Goal: Communication & Community: Share content

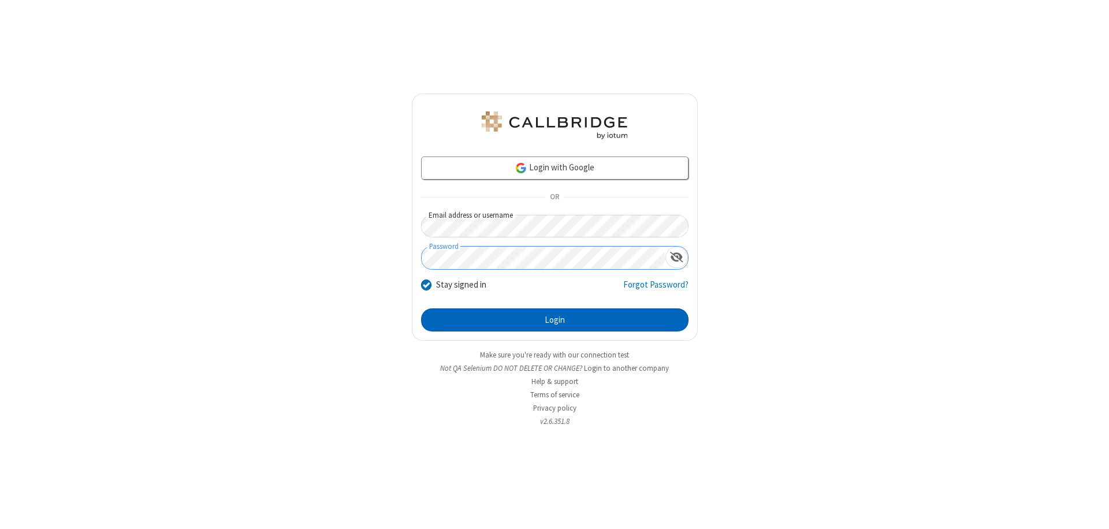
click at [554, 320] on button "Login" at bounding box center [554, 319] width 267 height 23
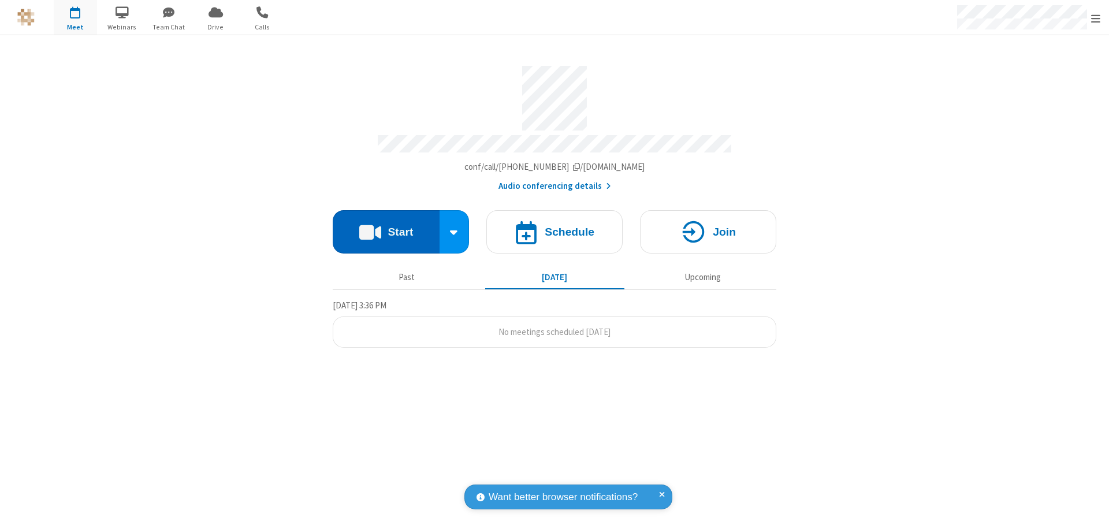
click at [386, 226] on button "Start" at bounding box center [386, 231] width 107 height 43
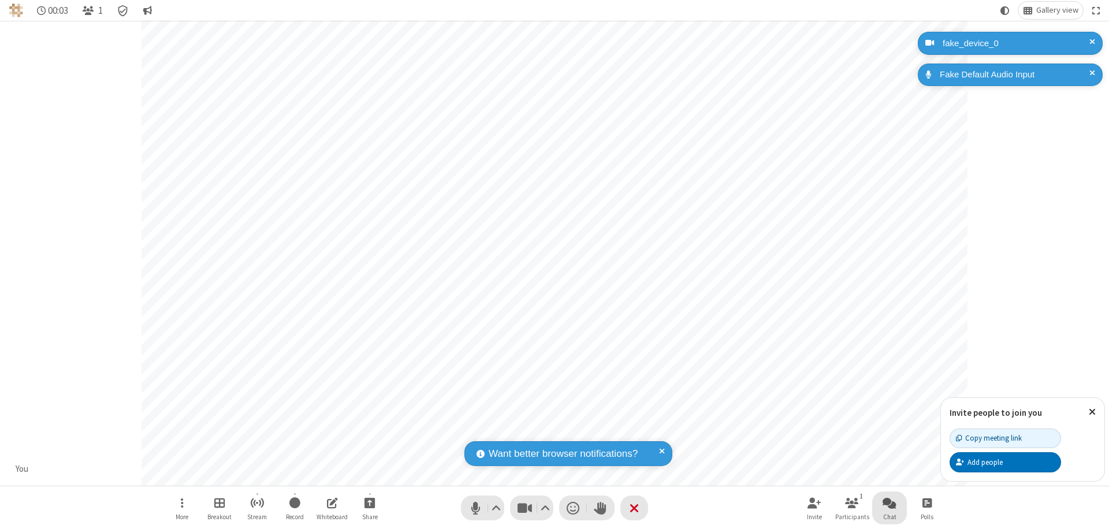
click at [889, 502] on span "Open chat" at bounding box center [889, 502] width 14 height 14
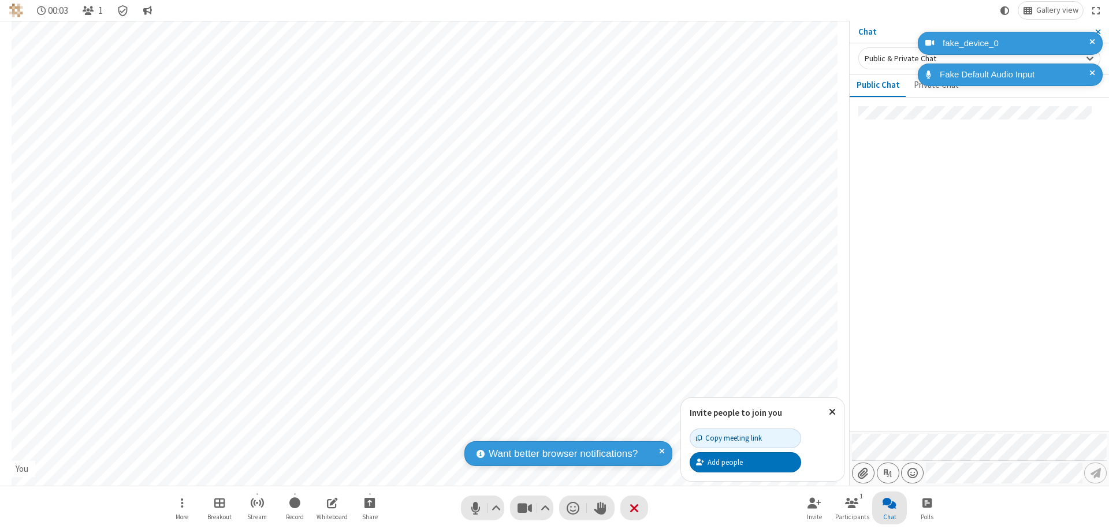
type input "C:\fakepath\doc_test.docx"
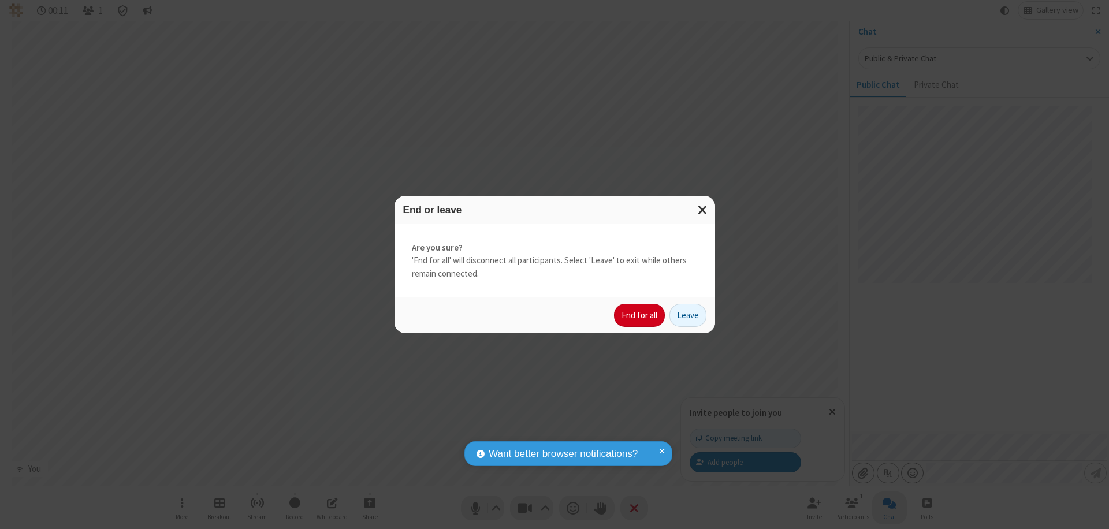
click at [640, 315] on button "End for all" at bounding box center [639, 315] width 51 height 23
